Goal: Information Seeking & Learning: Find specific fact

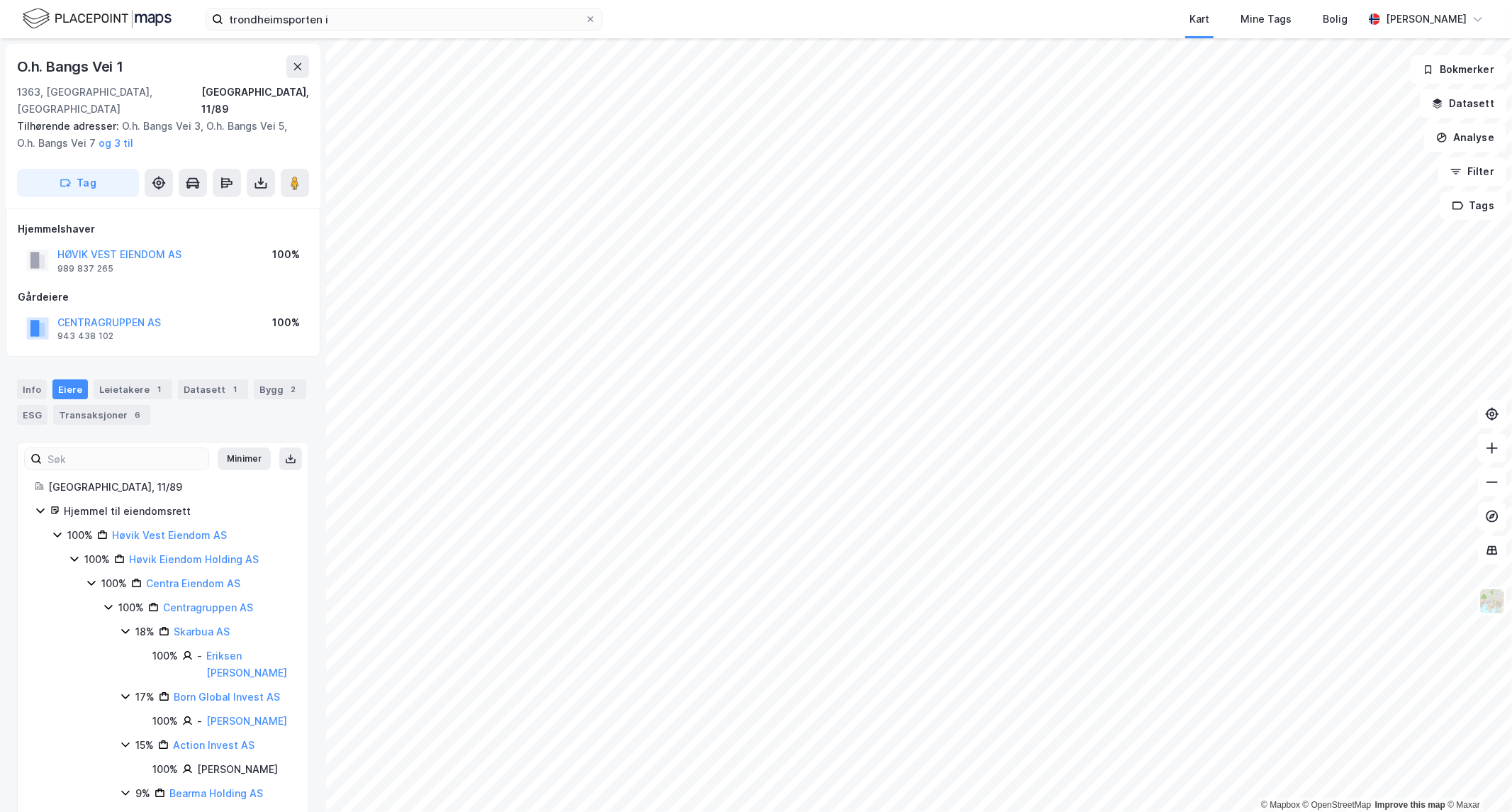
scroll to position [349, 0]
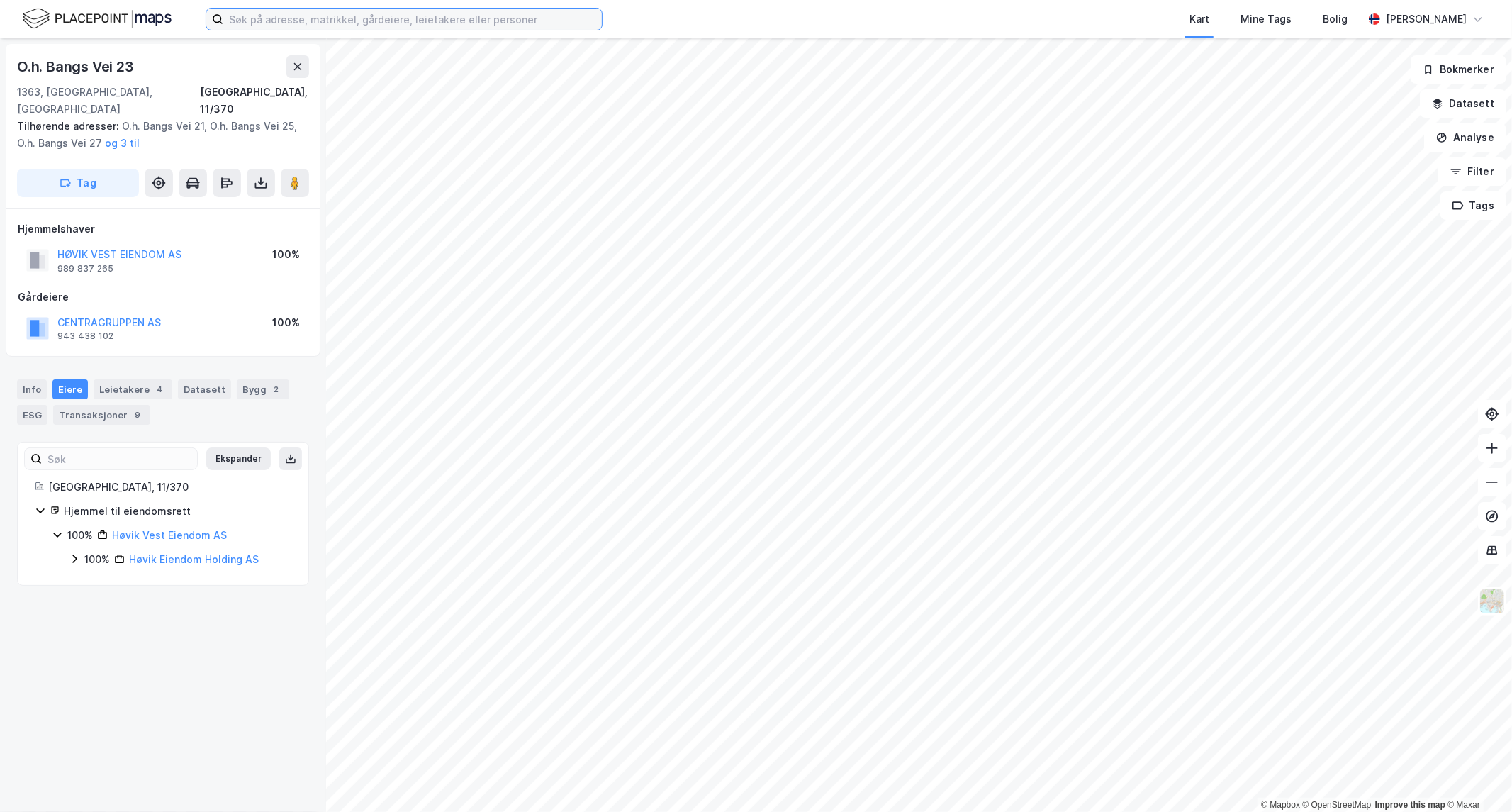
click at [380, 15] on input at bounding box center [412, 19] width 378 height 21
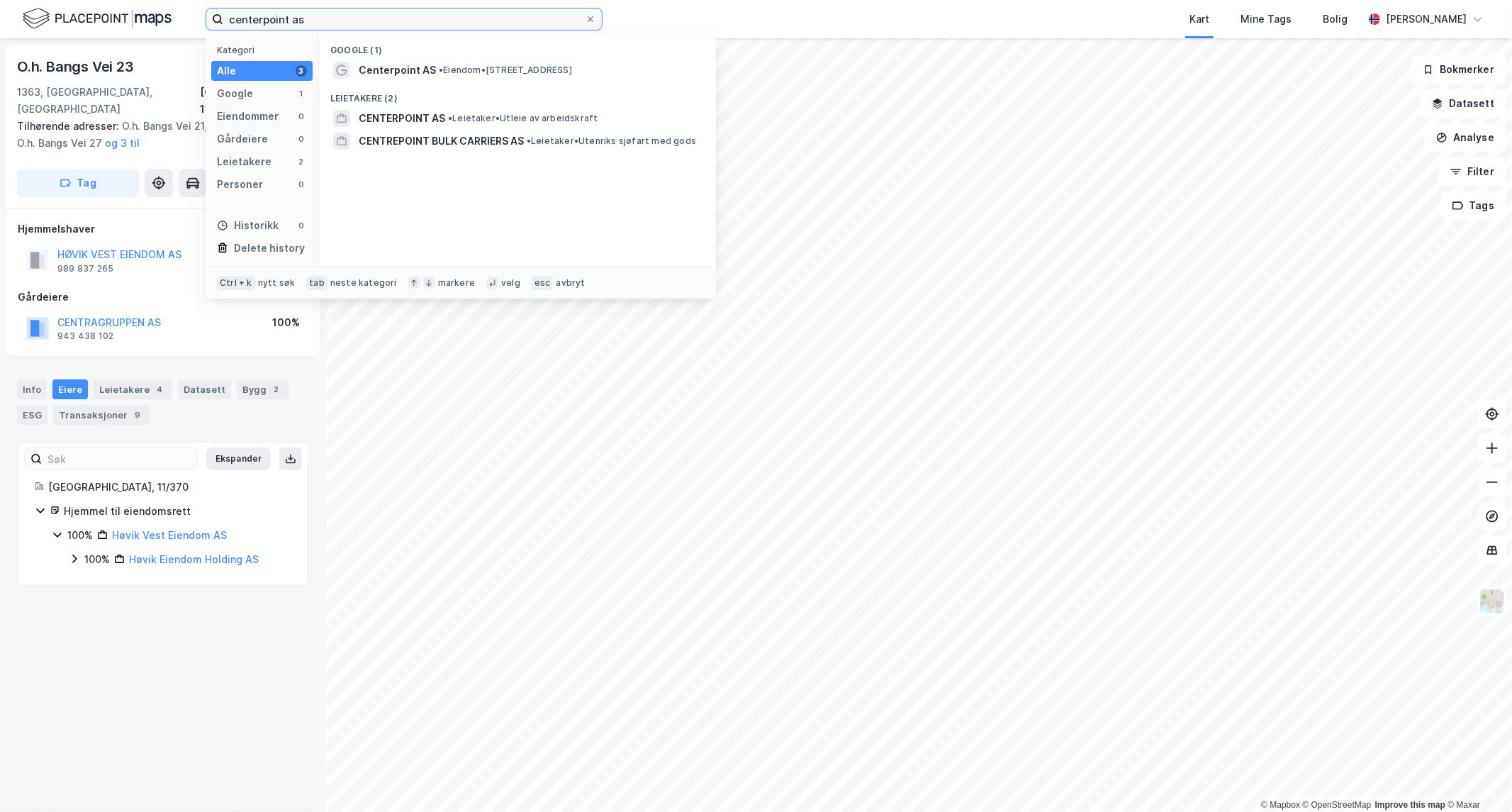
type input "centerpoint as"
click at [396, 105] on div "Leietakere (2)" at bounding box center [517, 94] width 397 height 26
click at [380, 64] on span "Centerpoint AS" at bounding box center [397, 70] width 77 height 17
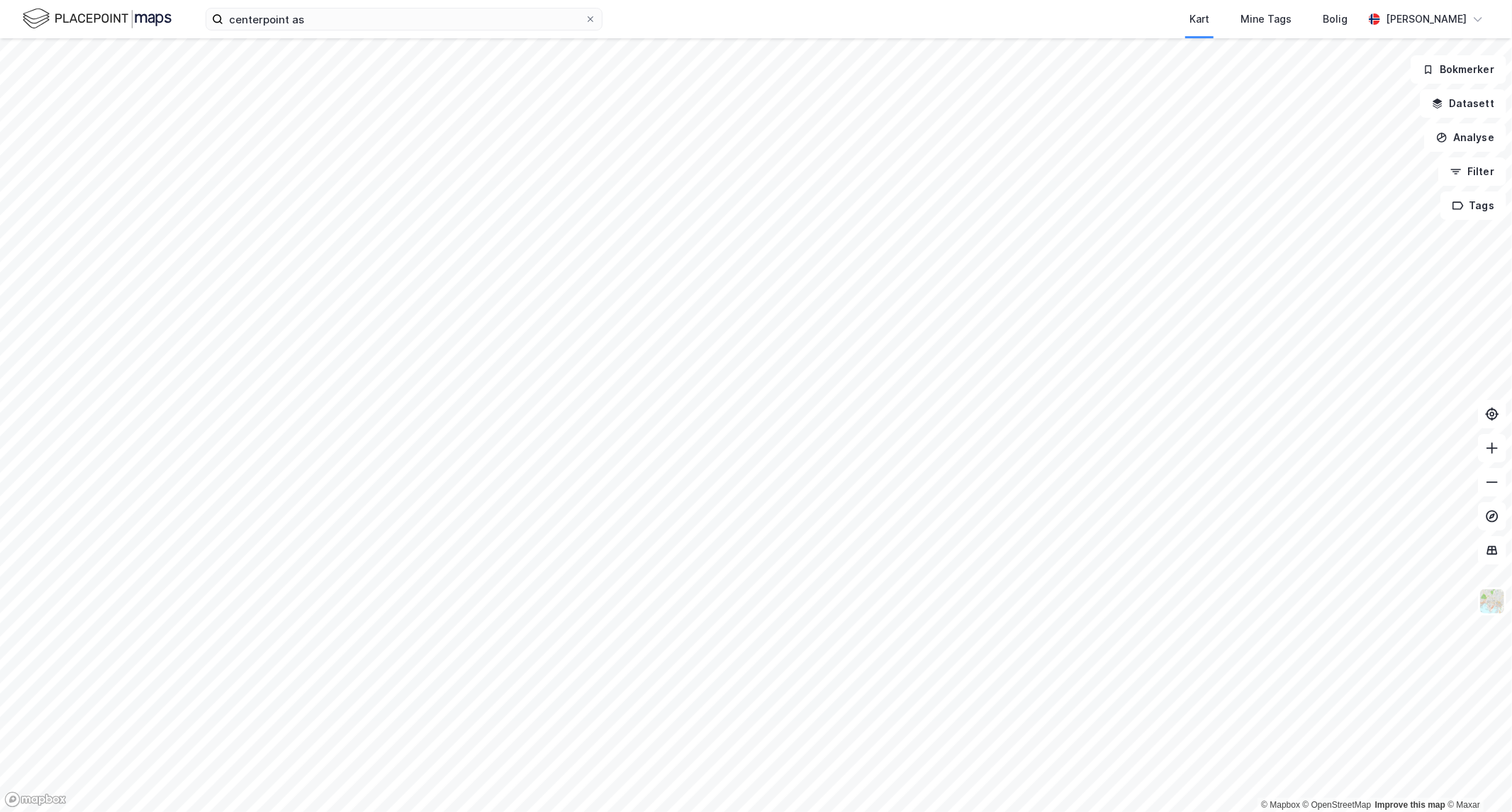
click at [250, 0] on html "centerpoint as Kart Mine Tags Bolig Pål Benjaminsen © Mapbox © OpenStreetMap Im…" at bounding box center [756, 406] width 1512 height 812
click at [911, 0] on html "centerpoint as Kart Mine Tags Bolig Pål Benjaminsen © Mapbox © OpenStreetMap Im…" at bounding box center [756, 406] width 1512 height 812
click at [324, 0] on html "centerpoint as Kart Mine Tags Bolig Pål Benjaminsen © Mapbox © OpenStreetMap Im…" at bounding box center [756, 406] width 1512 height 812
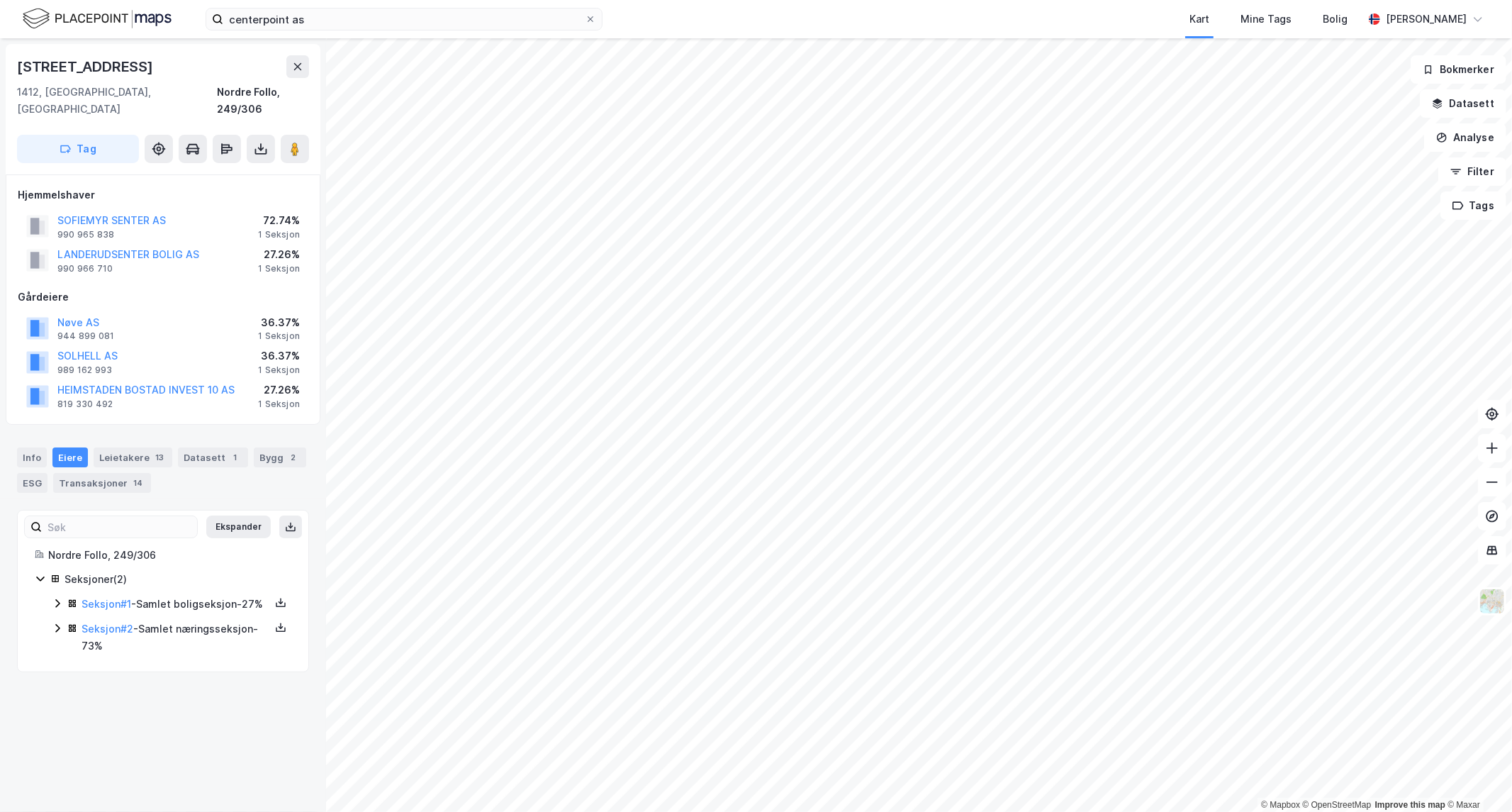
click at [60, 630] on icon at bounding box center [57, 627] width 11 height 11
click at [112, 718] on icon at bounding box center [108, 717] width 11 height 11
click at [124, 742] on icon at bounding box center [125, 742] width 11 height 11
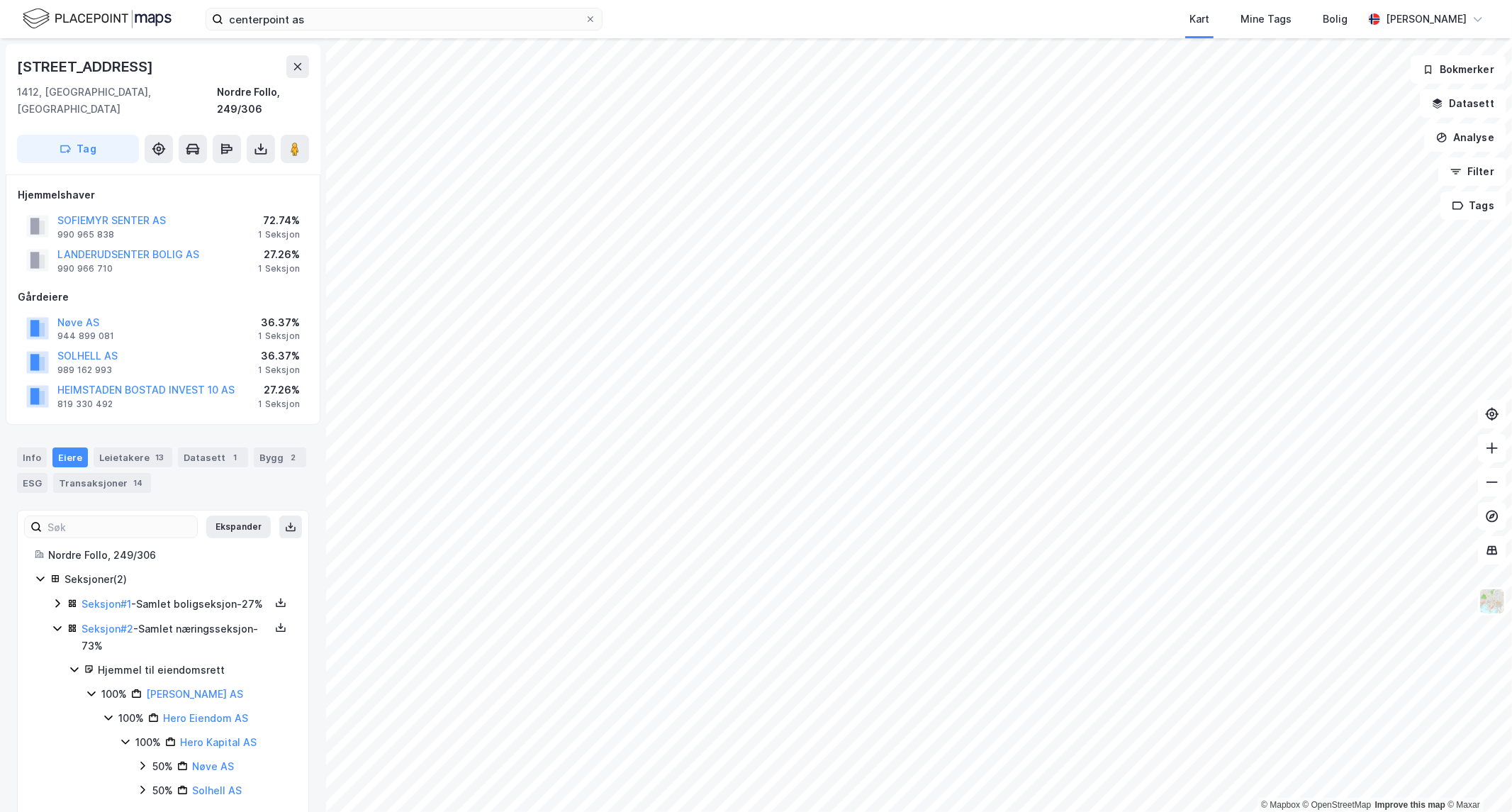
click at [144, 763] on icon at bounding box center [142, 766] width 11 height 11
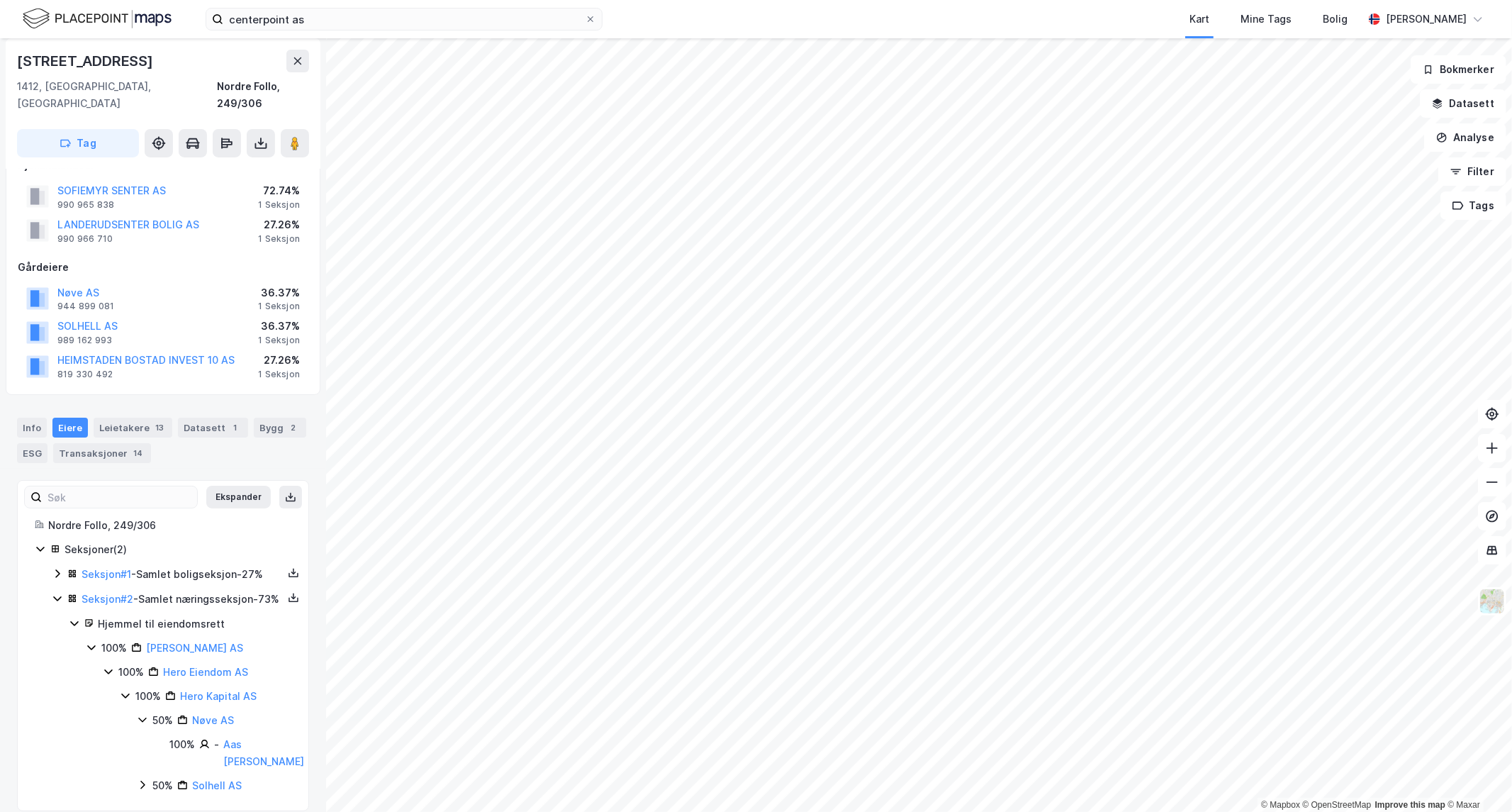
scroll to position [62, 0]
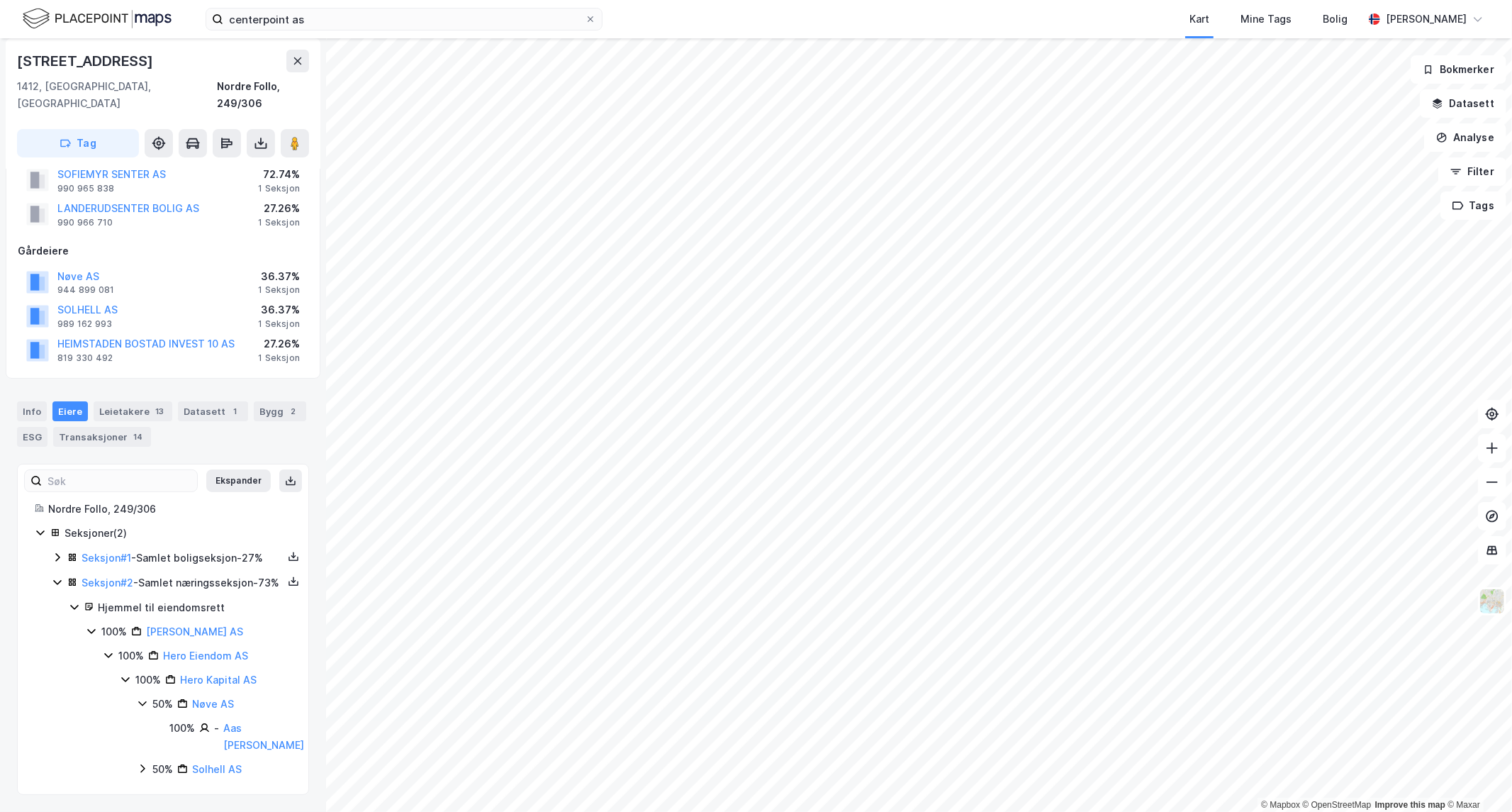
click at [142, 767] on icon at bounding box center [142, 768] width 11 height 11
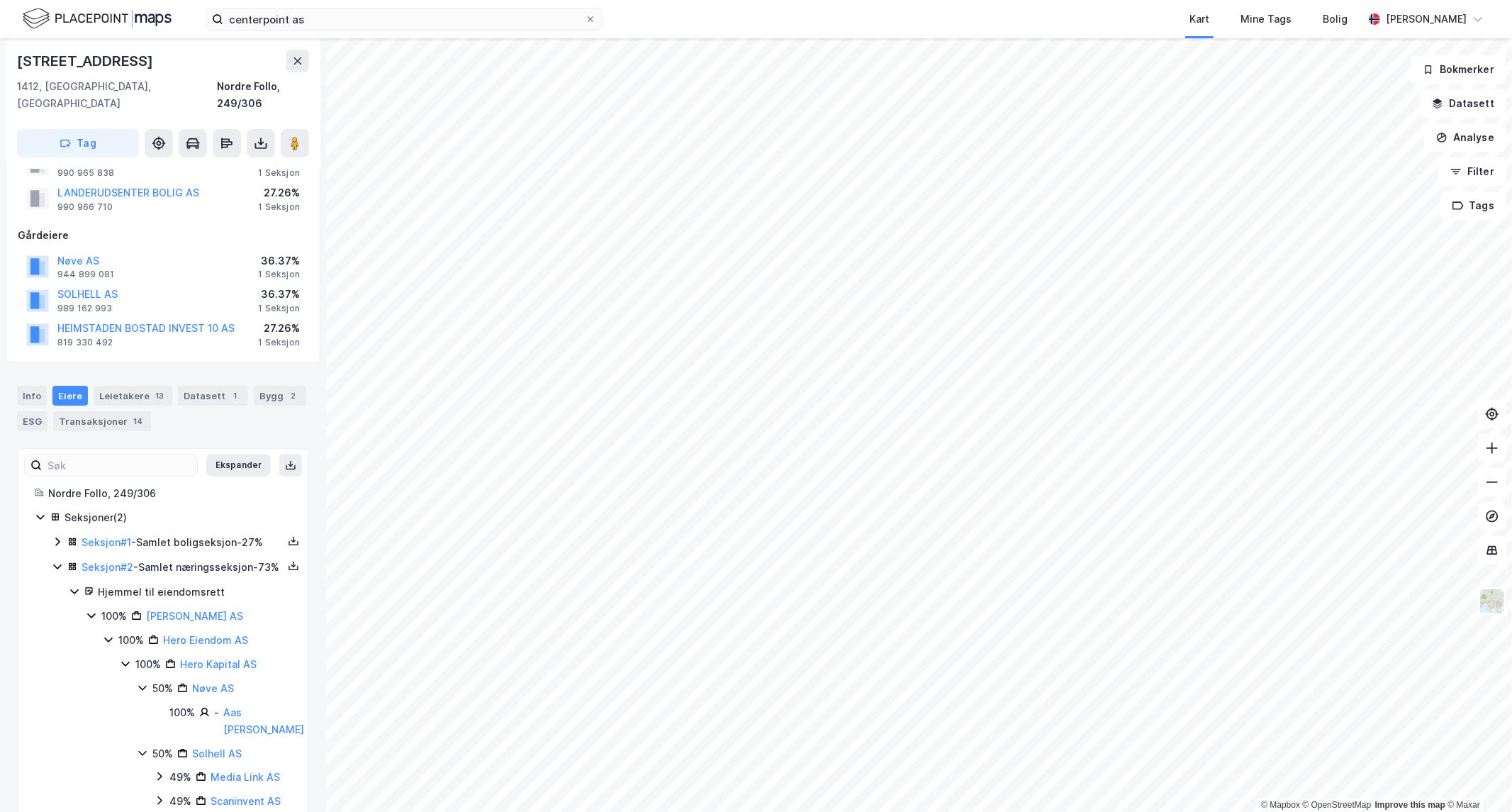
scroll to position [135, 0]
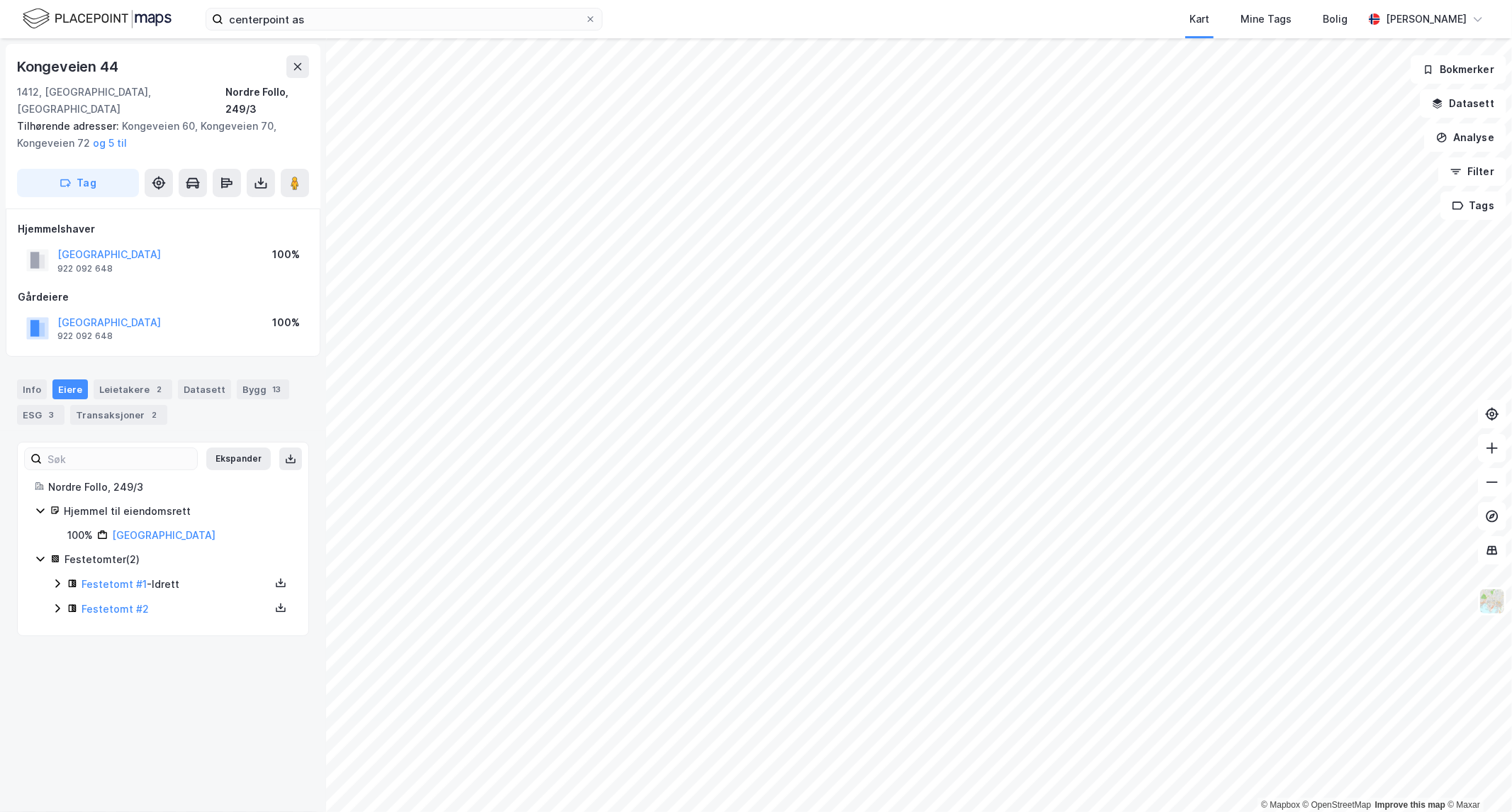
click at [927, 811] on html "centerpoint as Kart Mine Tags Bolig Pål Benjaminsen © Mapbox © OpenStreetMap Im…" at bounding box center [756, 406] width 1512 height 812
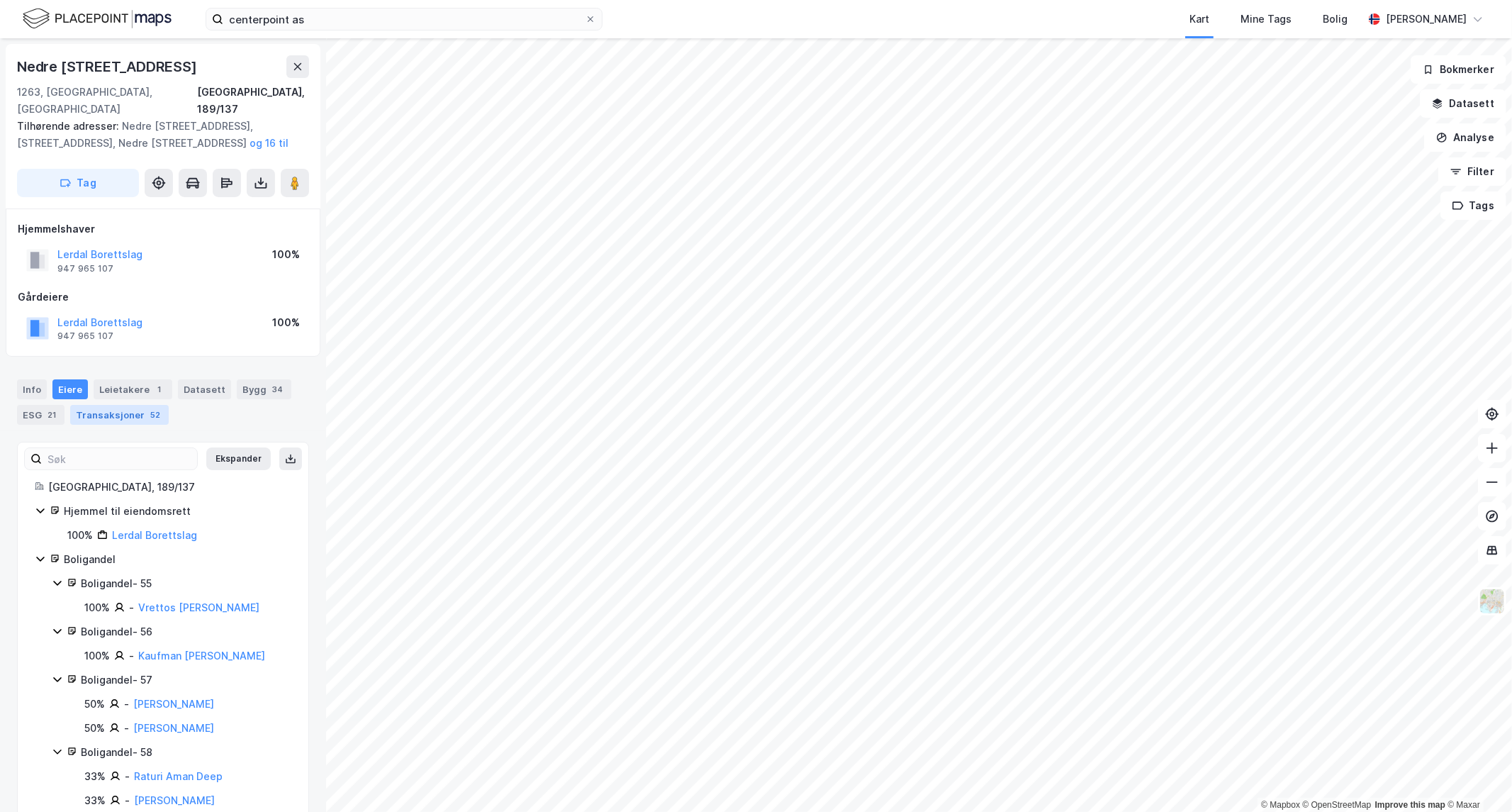
click at [110, 405] on div "Transaksjoner 52" at bounding box center [119, 415] width 99 height 20
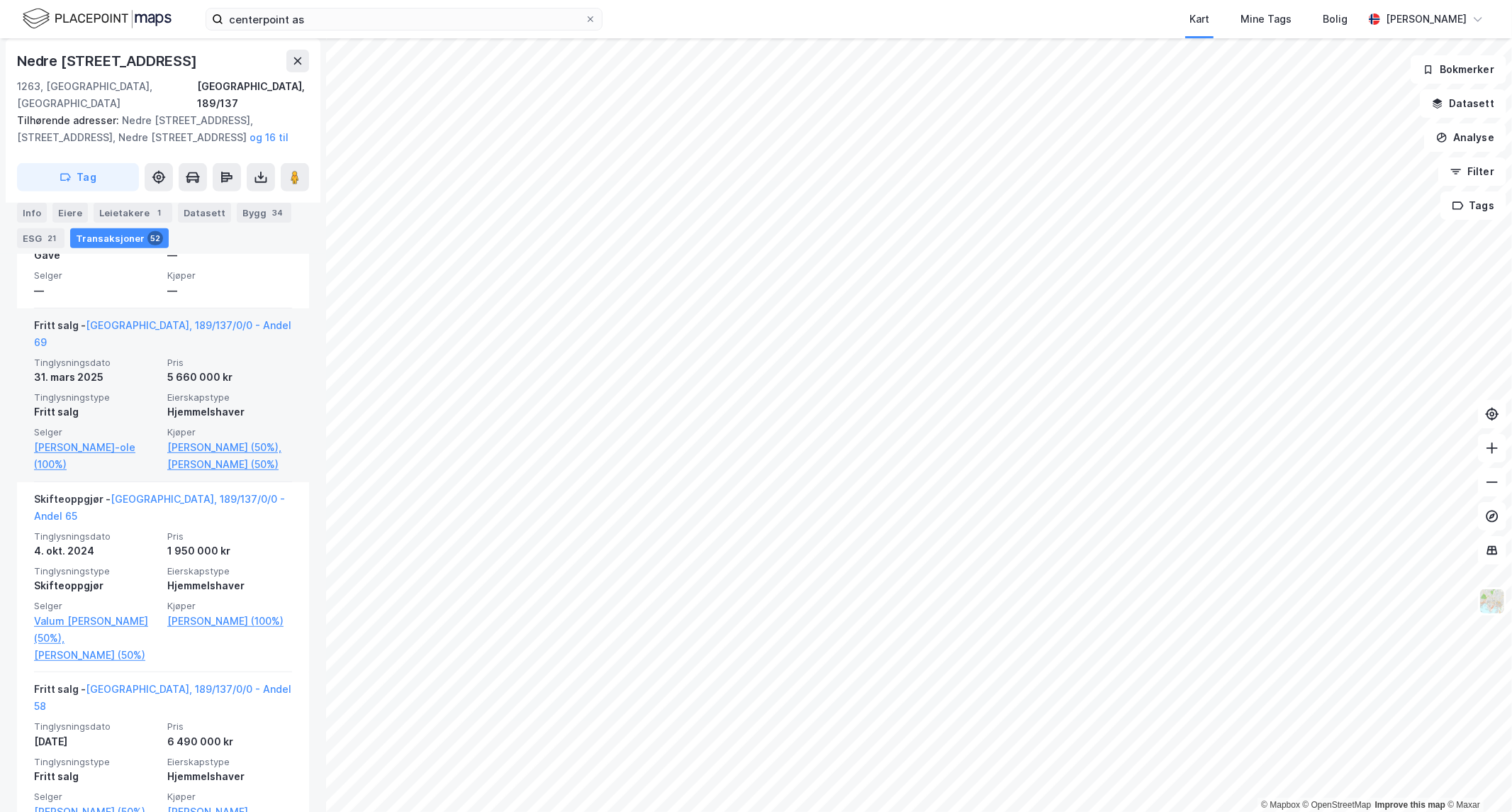
scroll to position [521, 0]
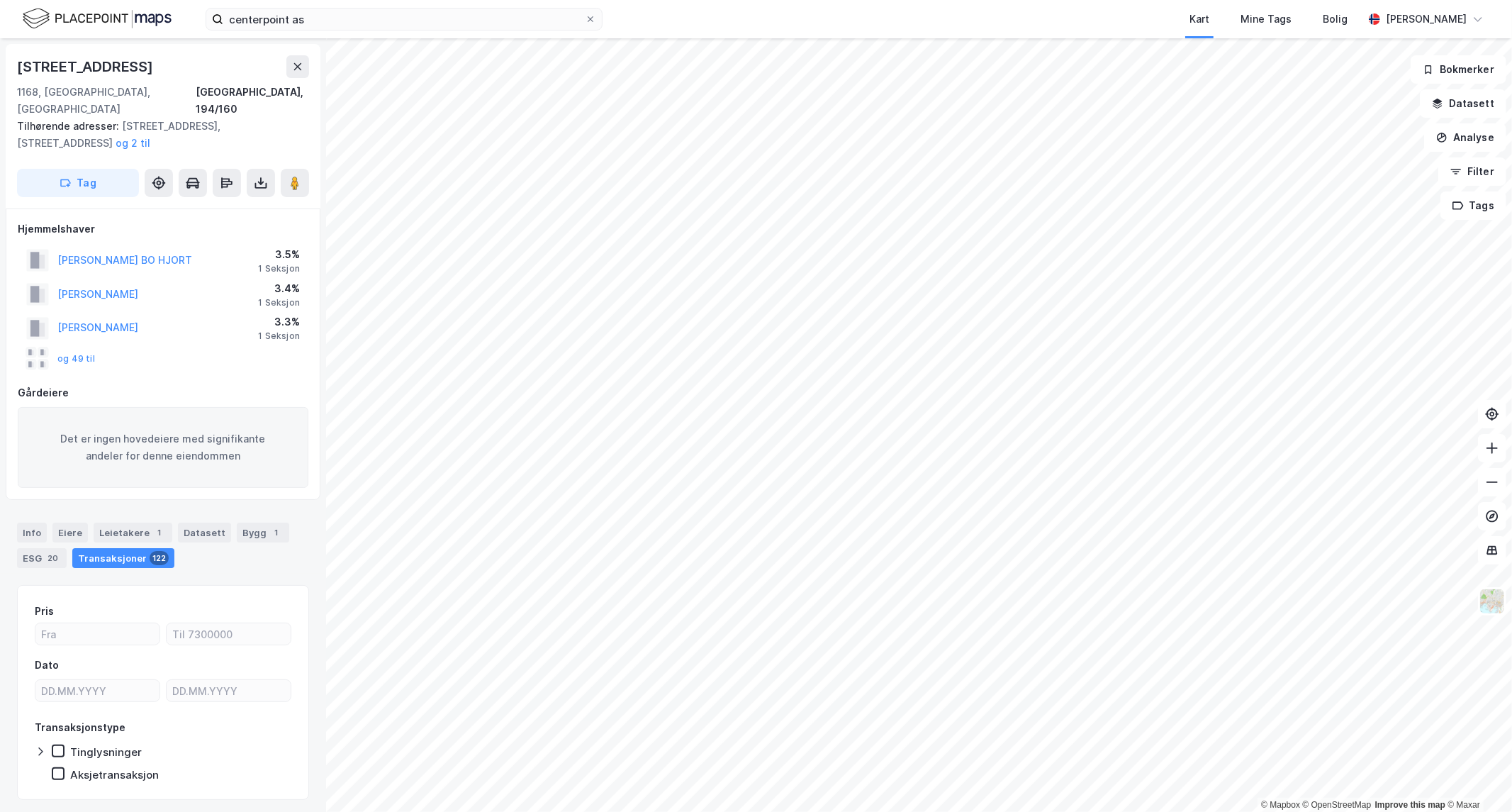
scroll to position [21, 0]
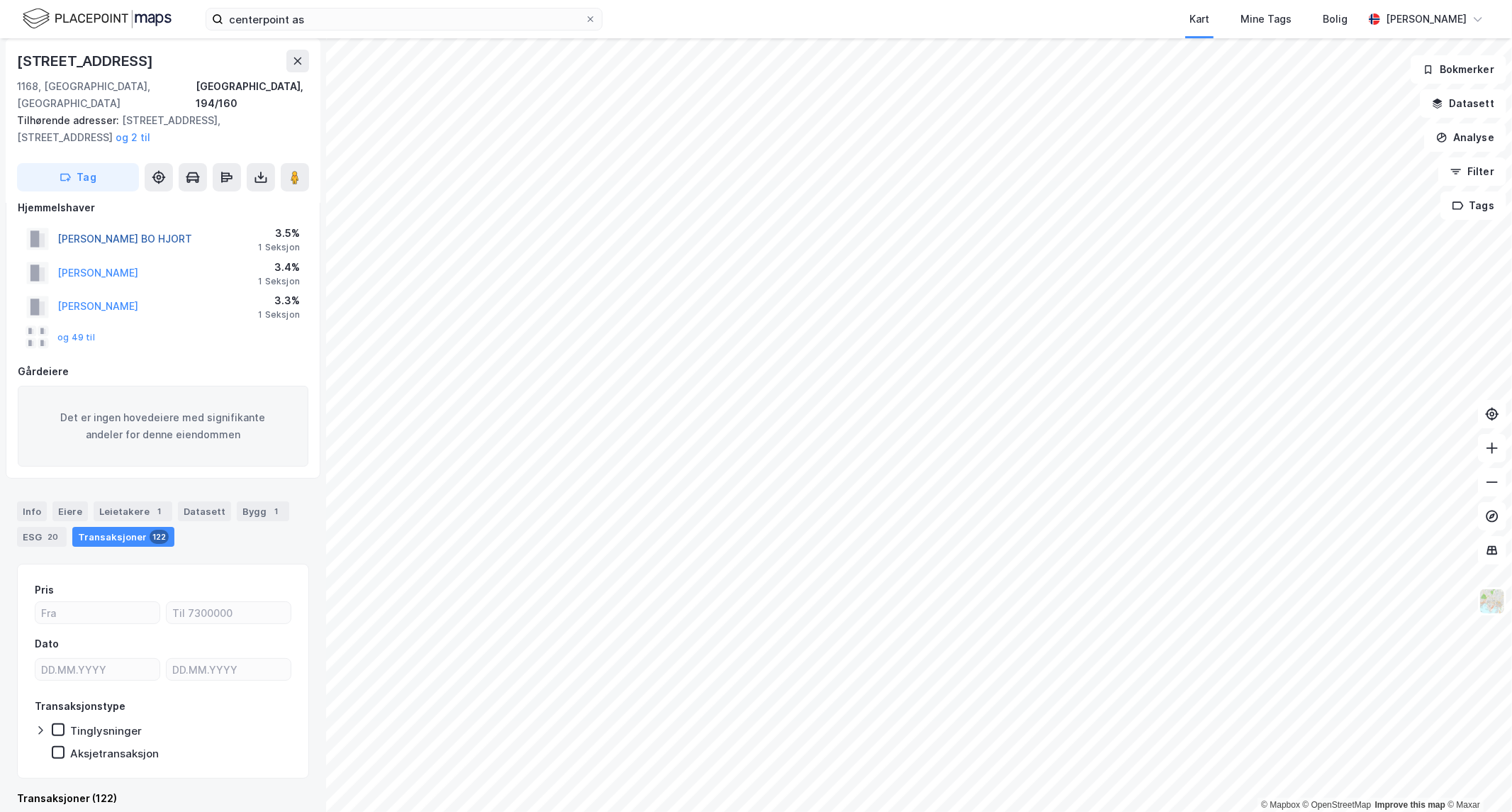
click at [0, 0] on button "CHRISTENSEN BO HJORT" at bounding box center [0, 0] width 0 height 0
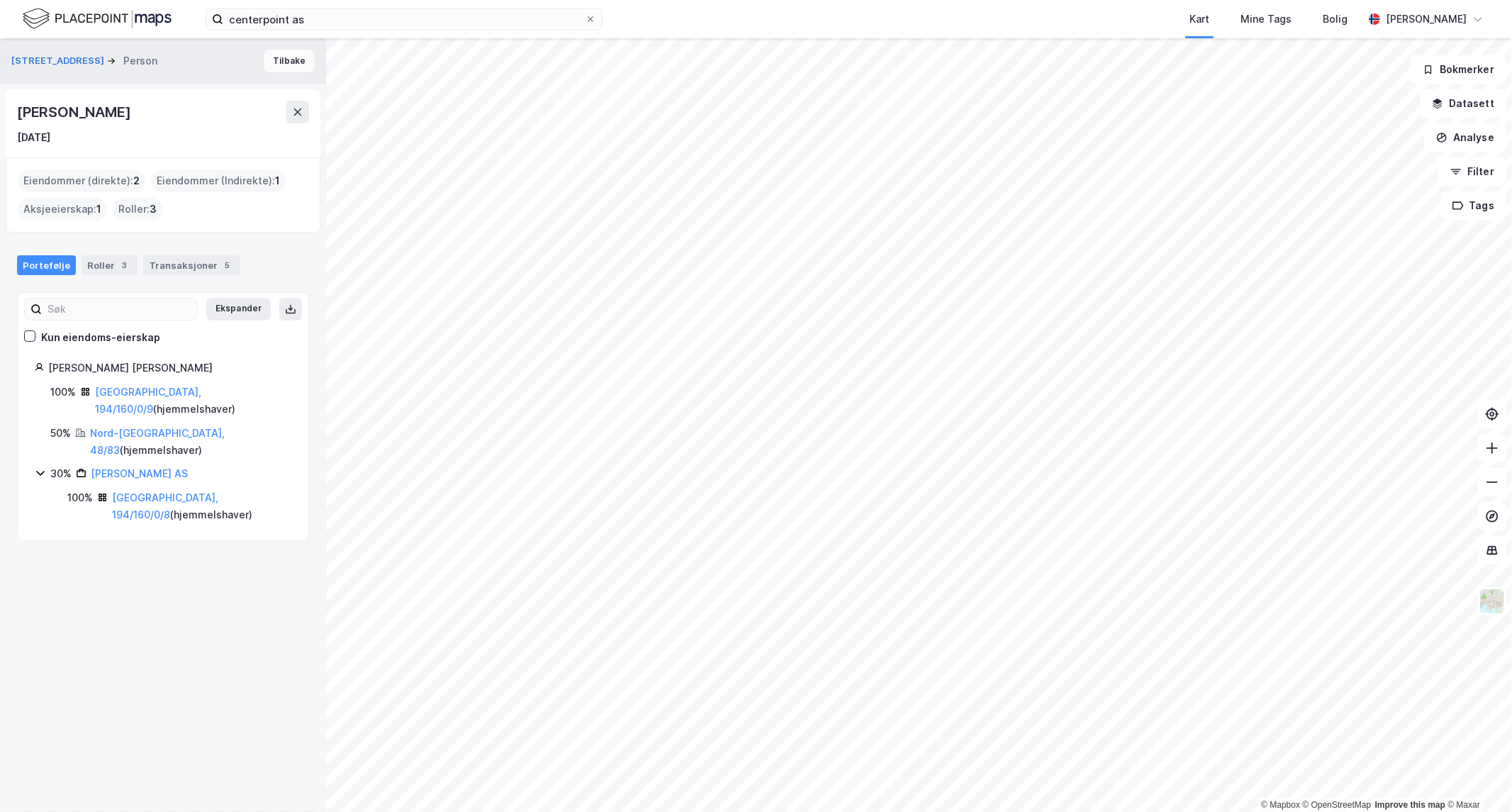
click at [267, 64] on button "Tilbake" at bounding box center [288, 61] width 51 height 22
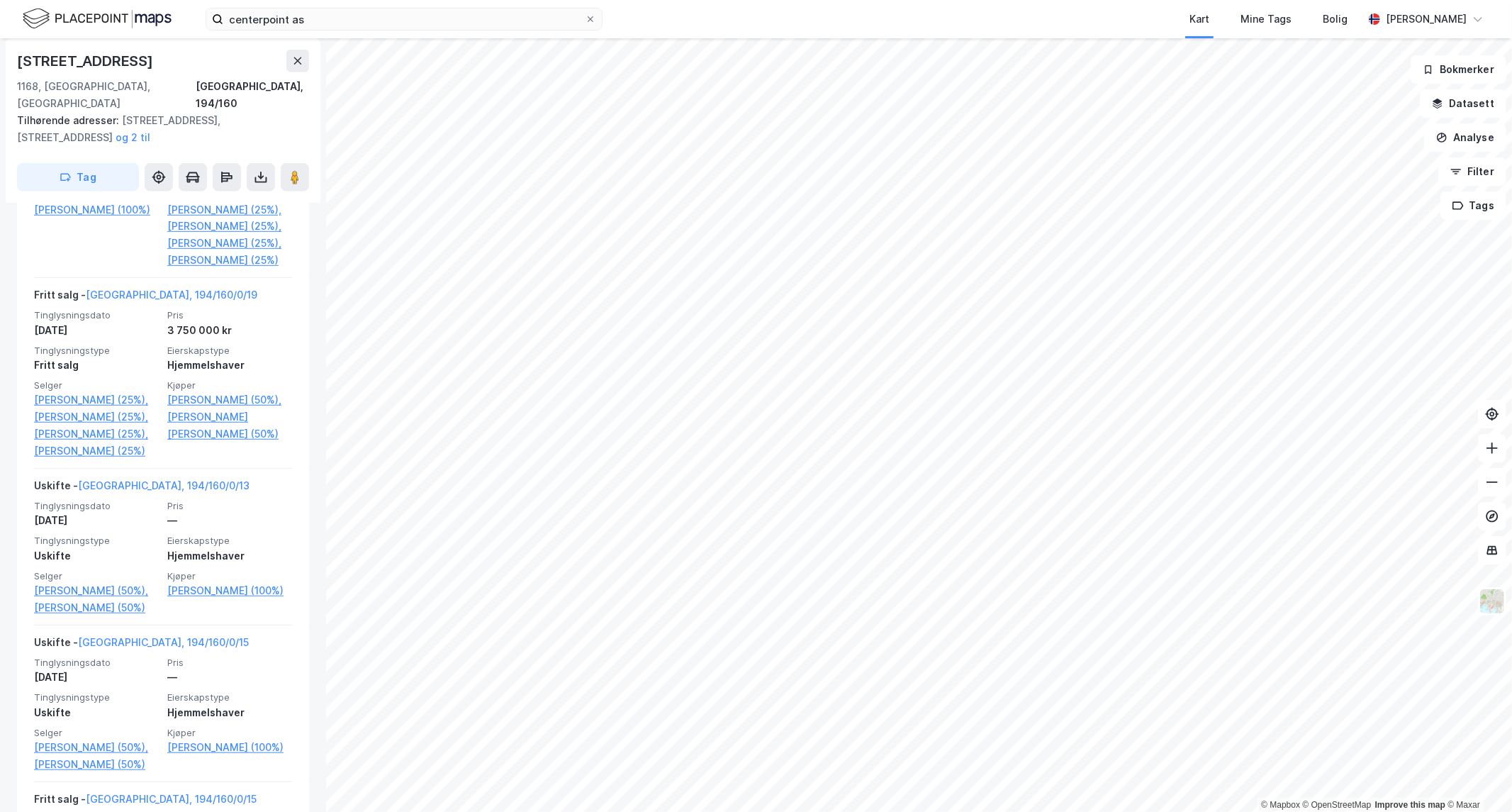
scroll to position [5264, 0]
click at [784, 811] on html "centerpoint as Kart Mine Tags Bolig Pål Benjaminsen © Mapbox © OpenStreetMap Im…" at bounding box center [756, 406] width 1512 height 812
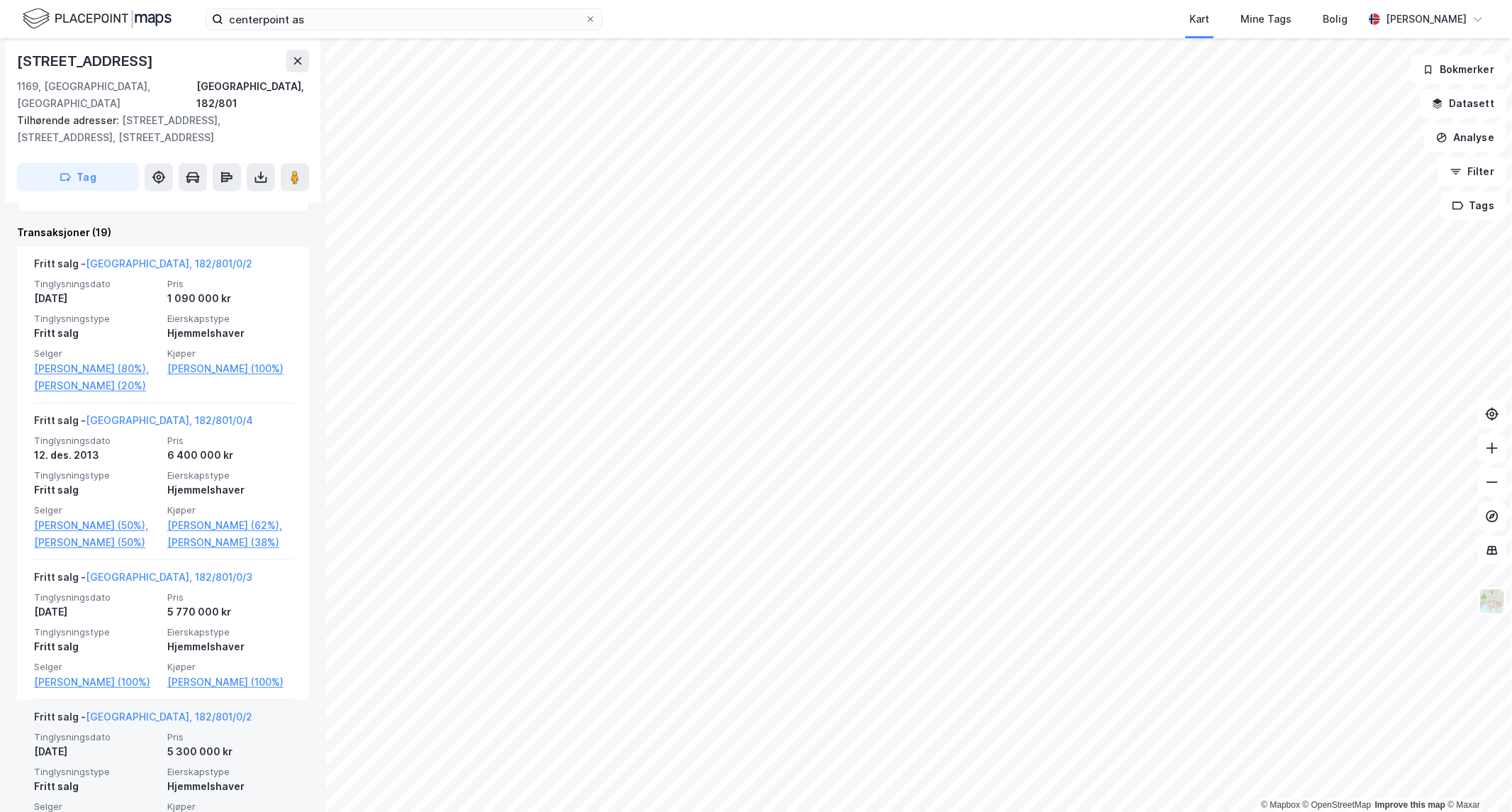
scroll to position [471, 0]
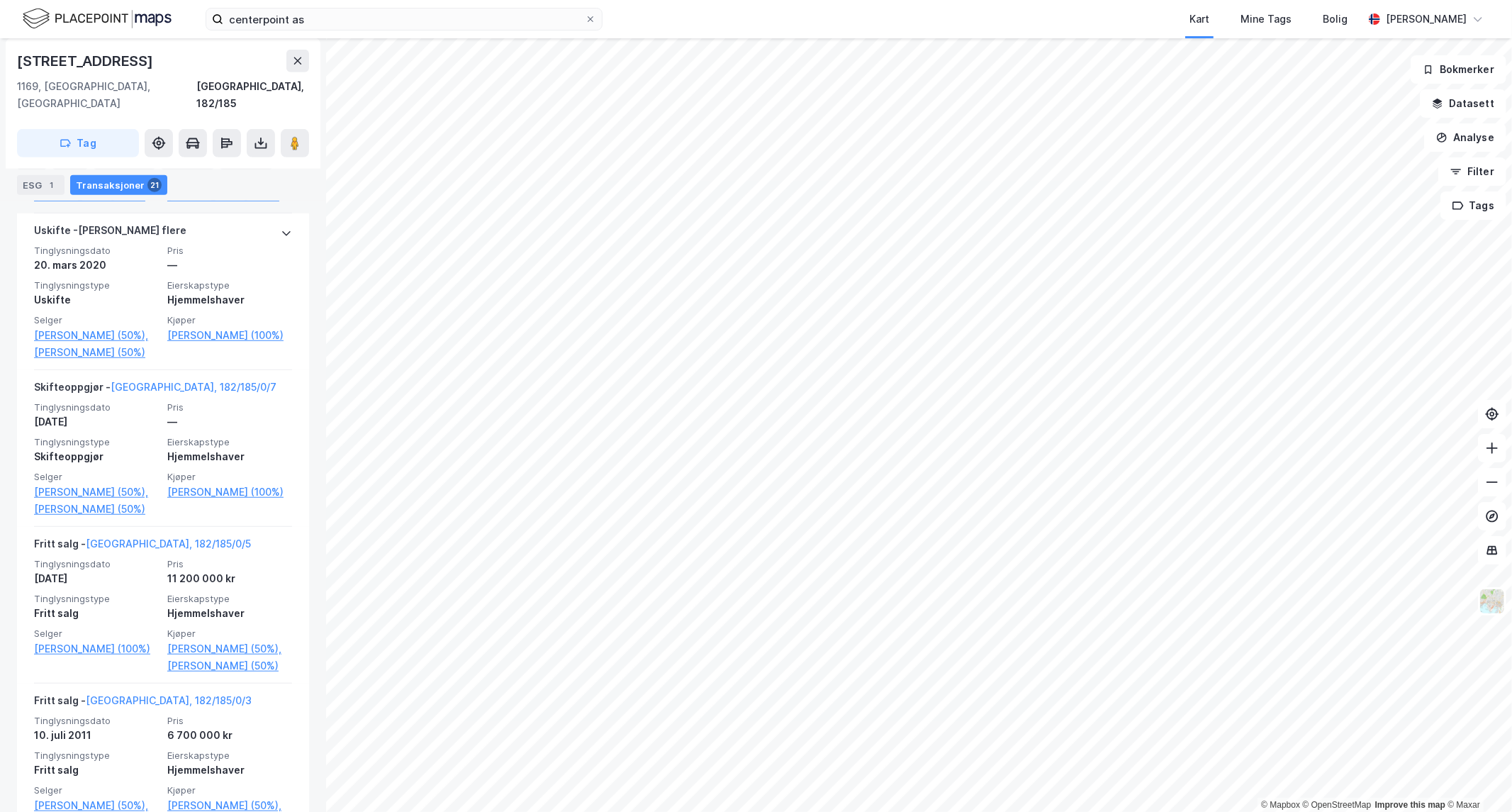
scroll to position [785, 0]
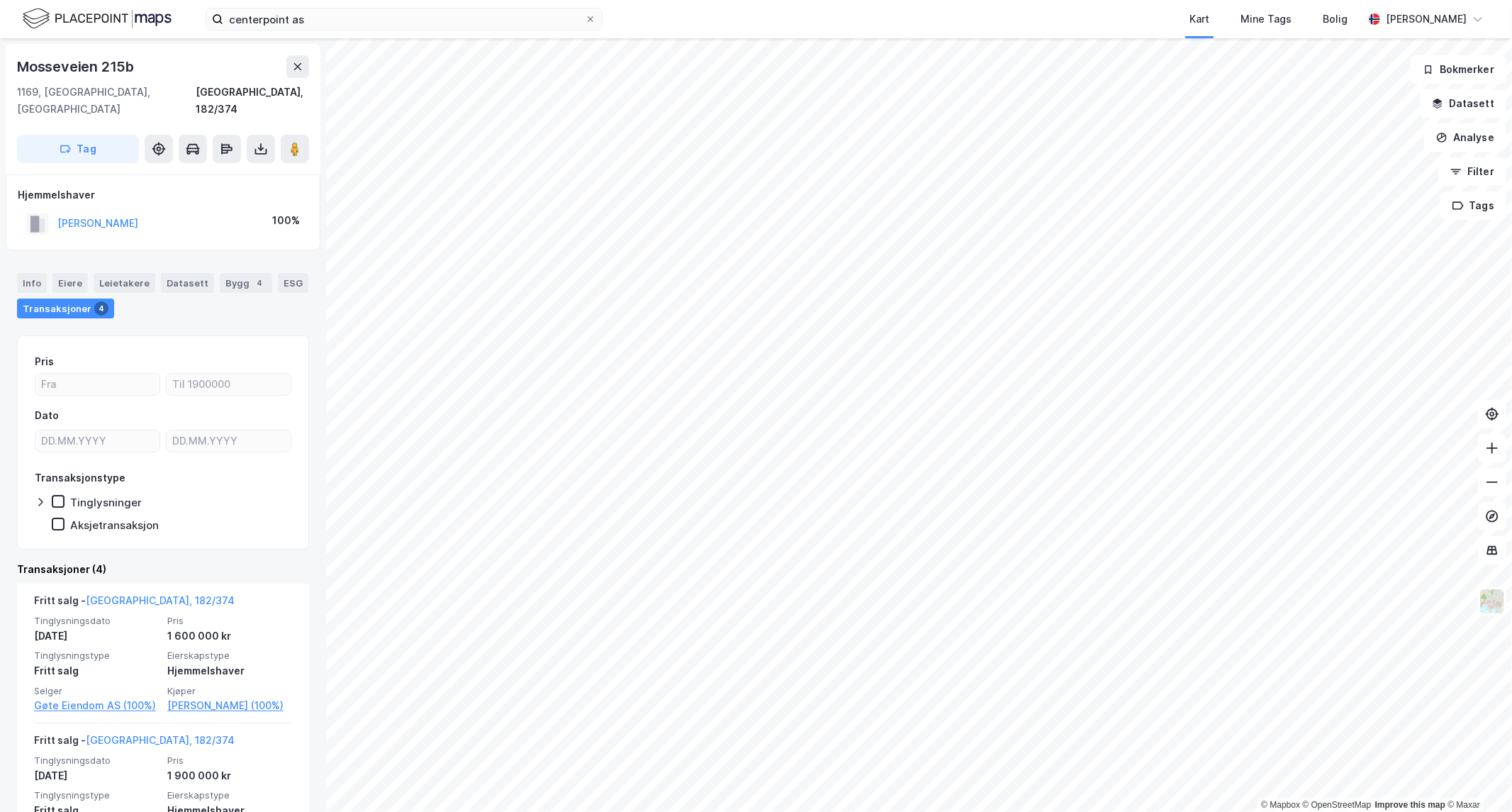
click at [816, 811] on html "centerpoint as Kart Mine Tags Bolig Pål Benjaminsen © Mapbox © OpenStreetMap Im…" at bounding box center [756, 406] width 1512 height 812
